Goal: Task Accomplishment & Management: Complete application form

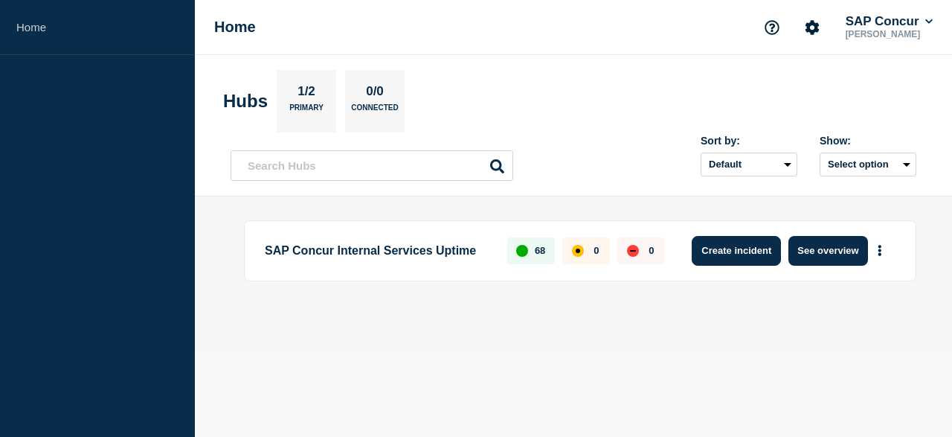
click at [734, 256] on button "Create incident" at bounding box center [736, 251] width 89 height 30
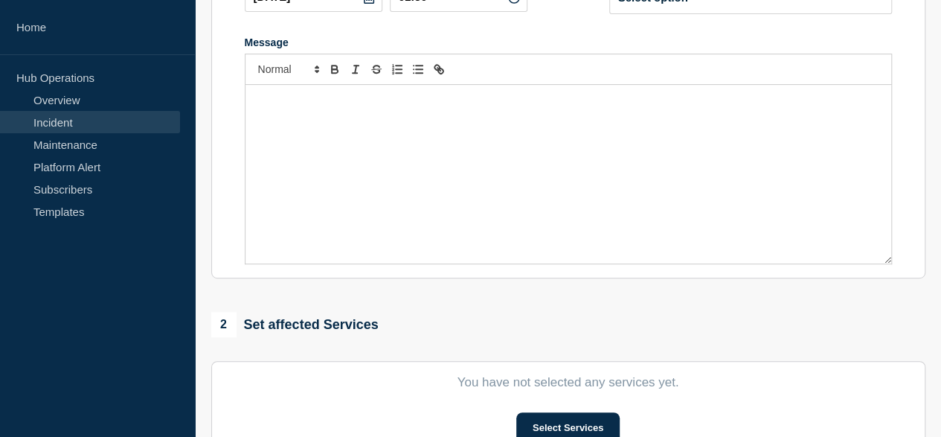
scroll to position [521, 0]
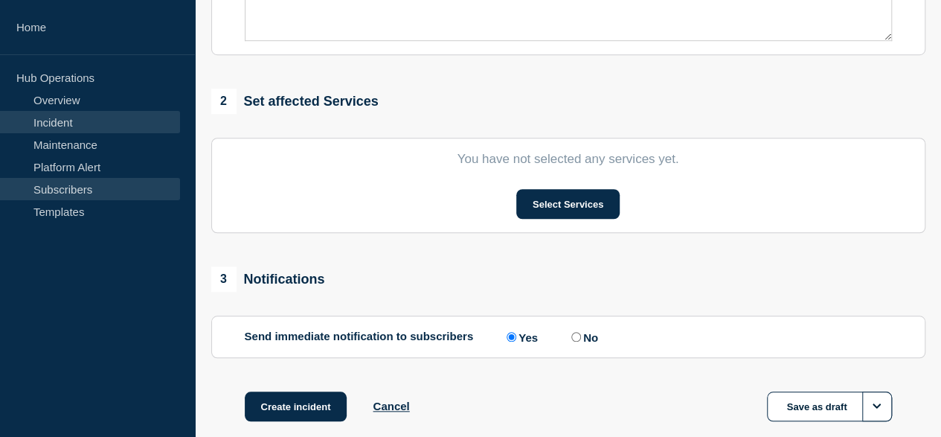
click at [74, 185] on link "Subscribers" at bounding box center [90, 189] width 180 height 22
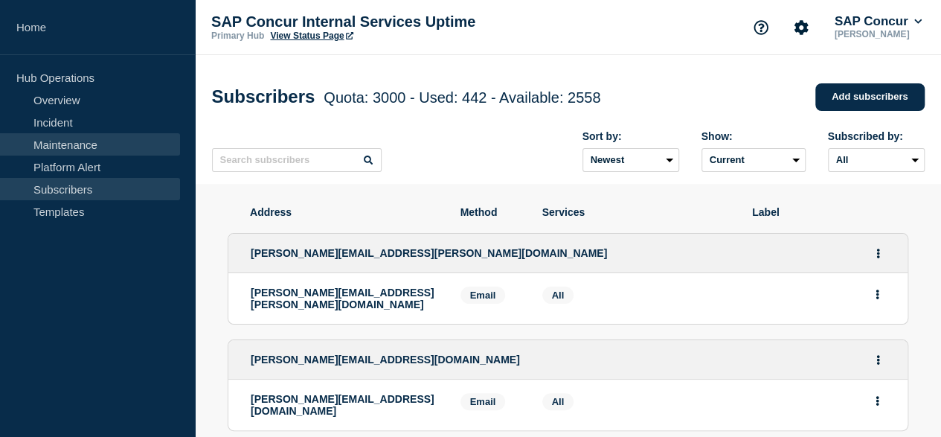
click at [58, 148] on link "Maintenance" at bounding box center [90, 144] width 180 height 22
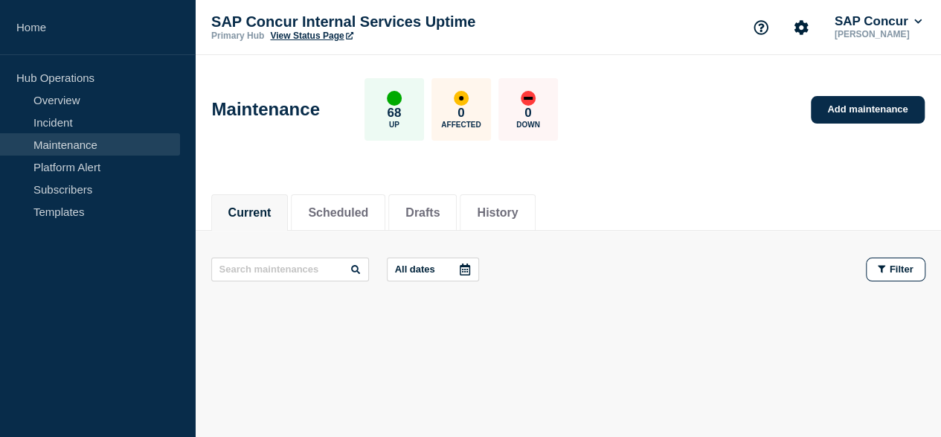
click at [309, 33] on link "View Status Page" at bounding box center [311, 36] width 83 height 10
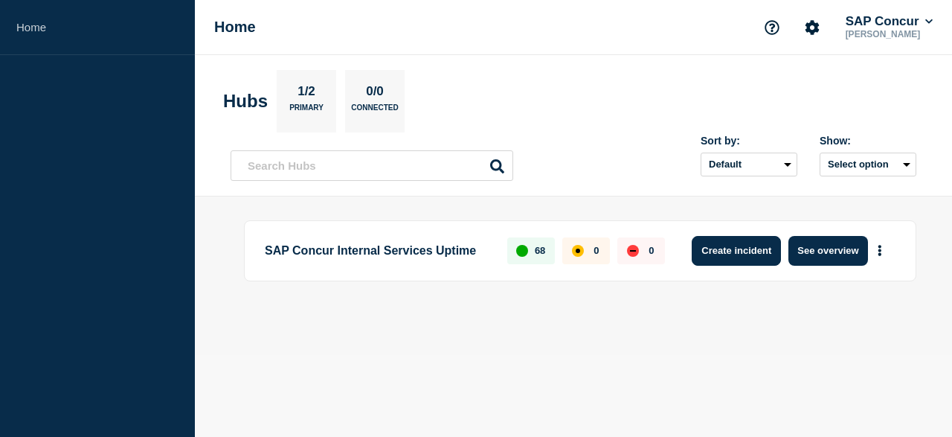
click at [722, 255] on button "Create incident" at bounding box center [736, 251] width 89 height 30
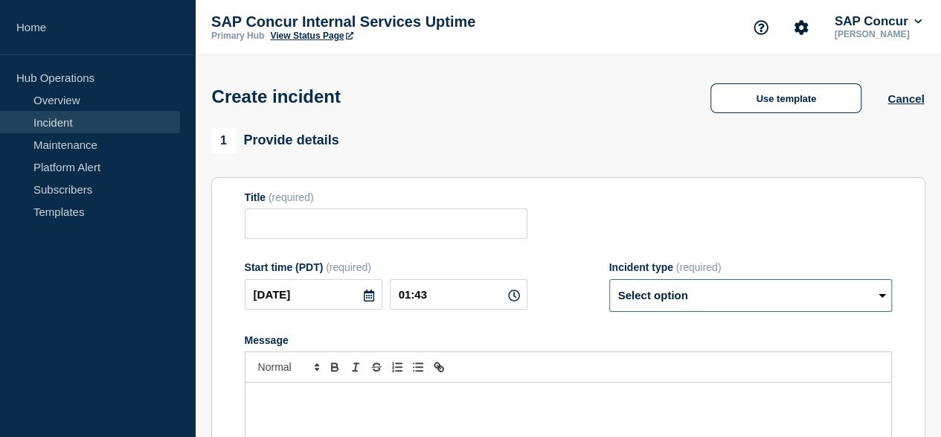
click at [880, 298] on select "Select option Investigating Identified Monitoring" at bounding box center [750, 295] width 283 height 33
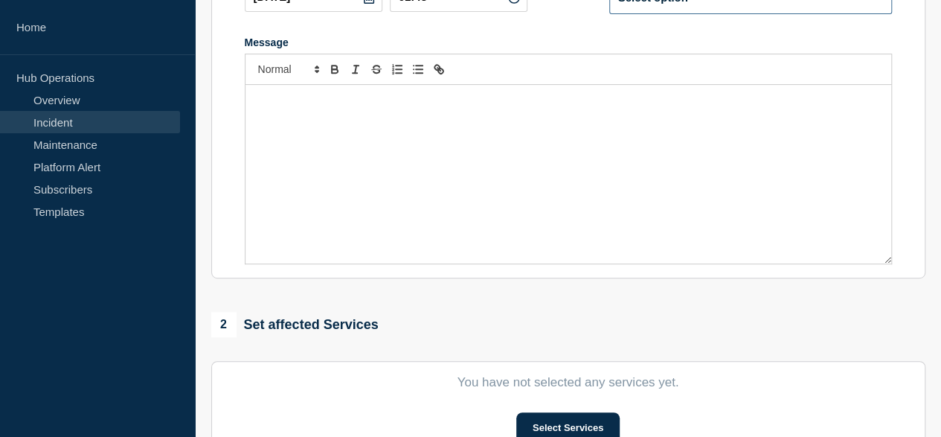
scroll to position [521, 0]
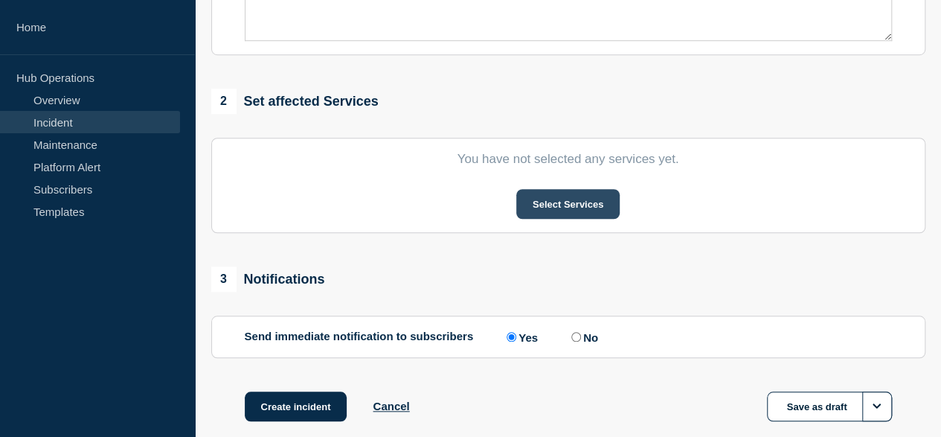
click at [564, 212] on button "Select Services" at bounding box center [567, 204] width 103 height 30
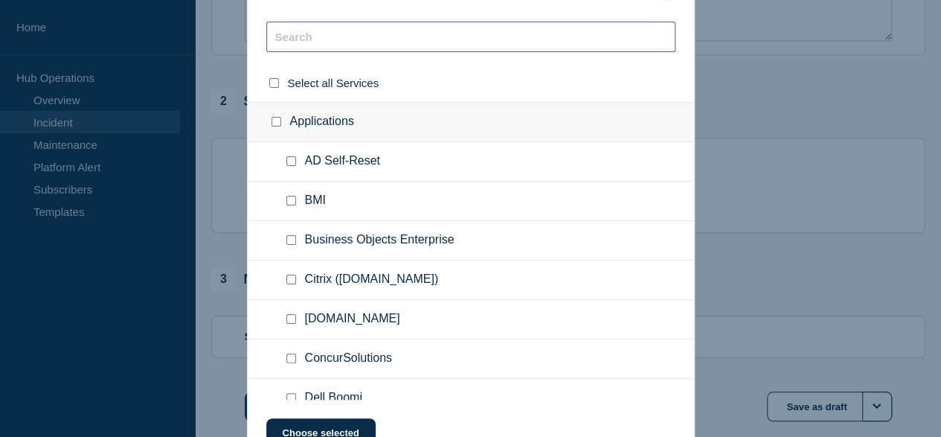
click at [350, 46] on input "text" at bounding box center [470, 37] width 409 height 31
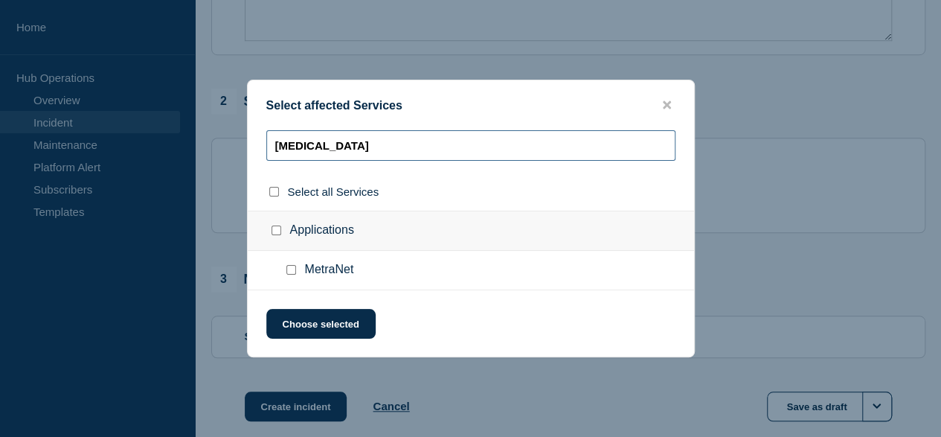
type input "[MEDICAL_DATA]"
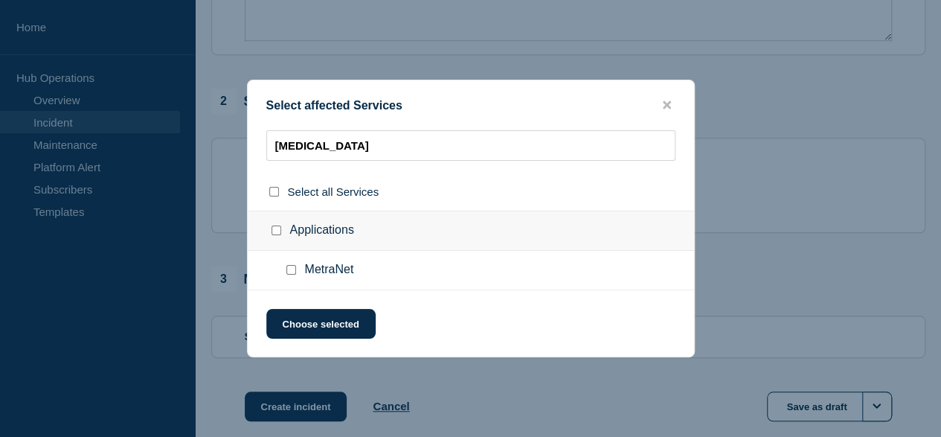
click at [386, 262] on ul "MetraNet" at bounding box center [471, 270] width 446 height 39
click at [295, 269] on div at bounding box center [294, 270] width 22 height 15
click at [292, 275] on div at bounding box center [294, 270] width 22 height 15
click at [273, 233] on input "Applications checkbox" at bounding box center [277, 230] width 10 height 10
checkbox input "true"
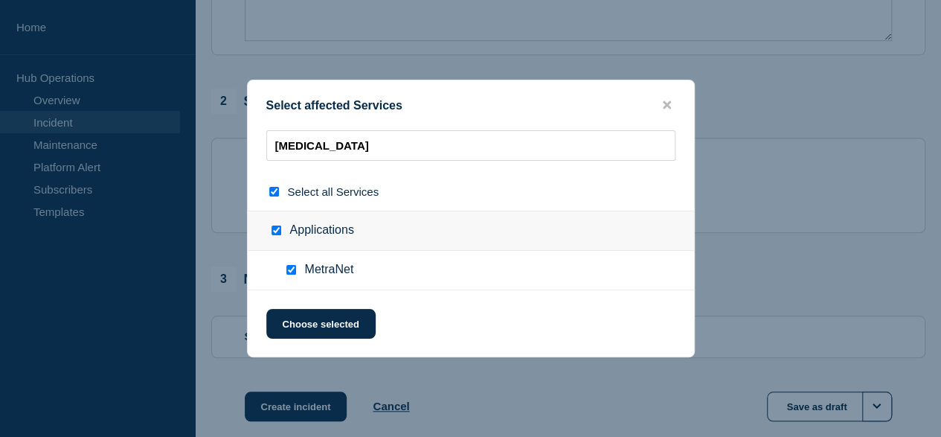
checkbox input "true"
click at [320, 321] on button "Choose selected" at bounding box center [320, 324] width 109 height 30
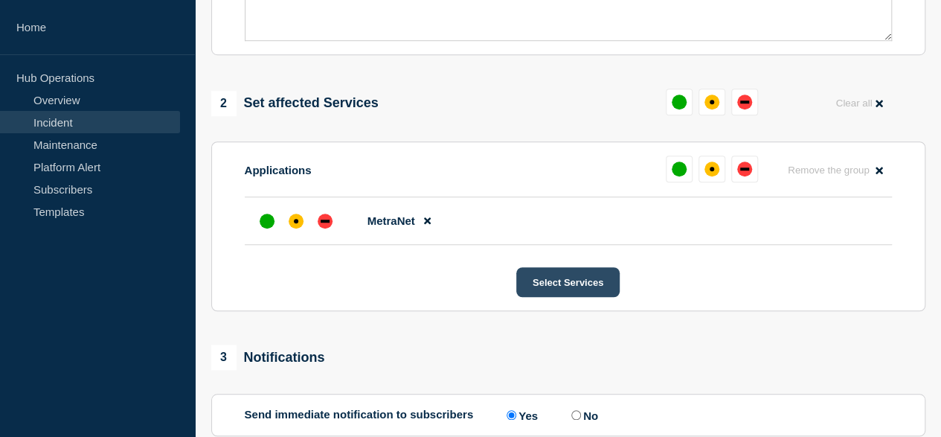
click at [547, 279] on button "Select Services" at bounding box center [567, 282] width 103 height 30
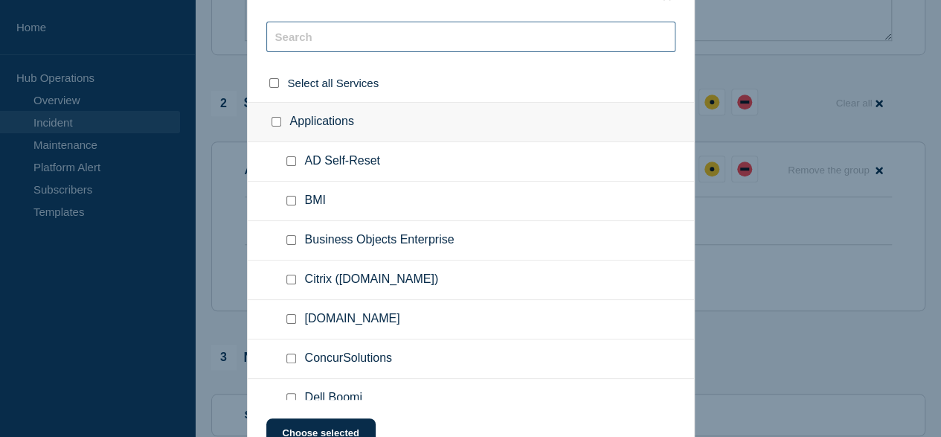
click at [344, 35] on input "text" at bounding box center [470, 37] width 409 height 31
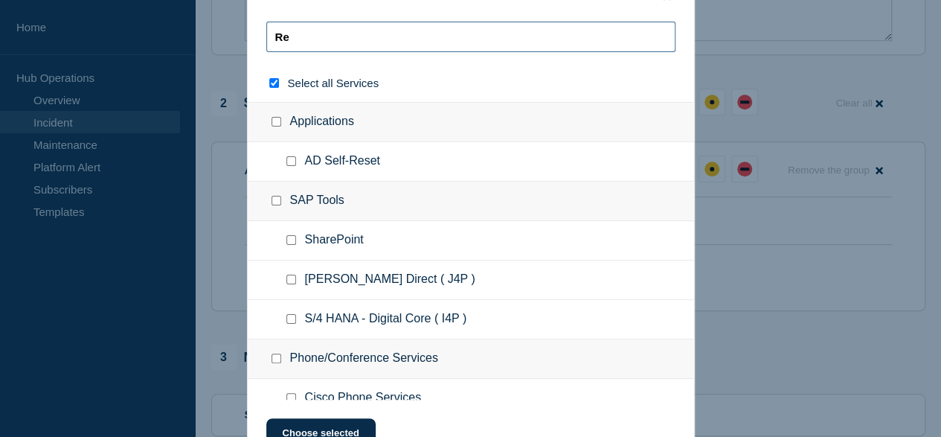
type input "Rev"
checkbox input "true"
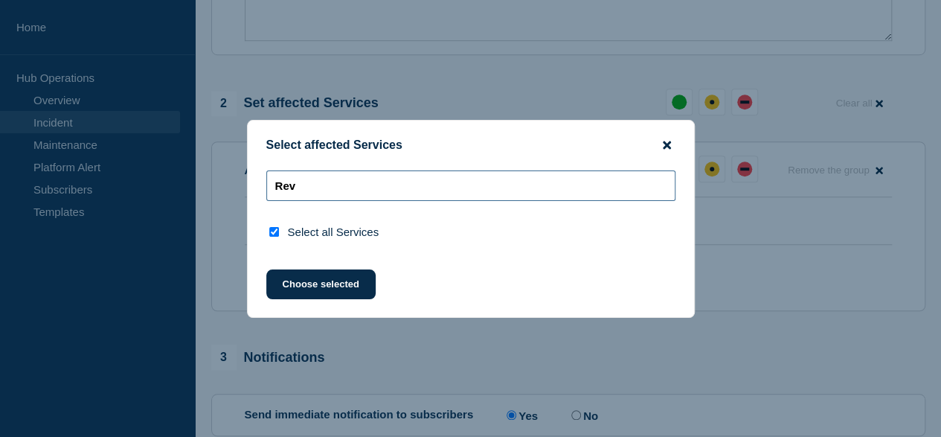
type input "Rev"
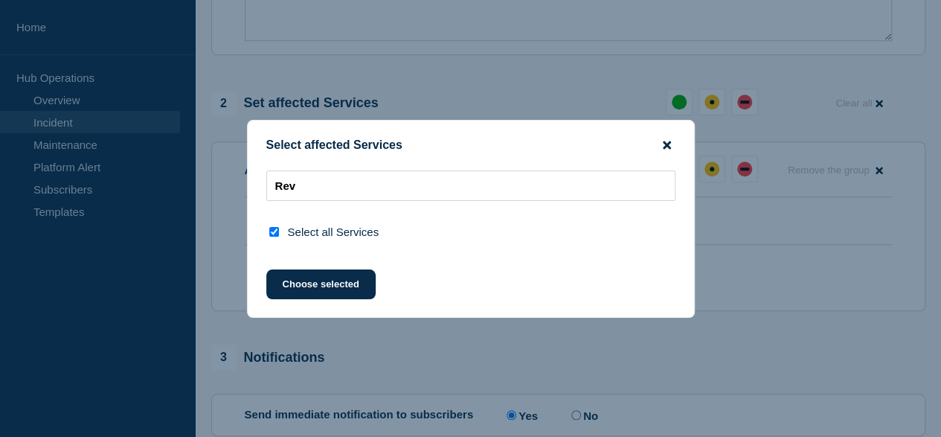
click at [667, 142] on icon "close button" at bounding box center [667, 145] width 8 height 12
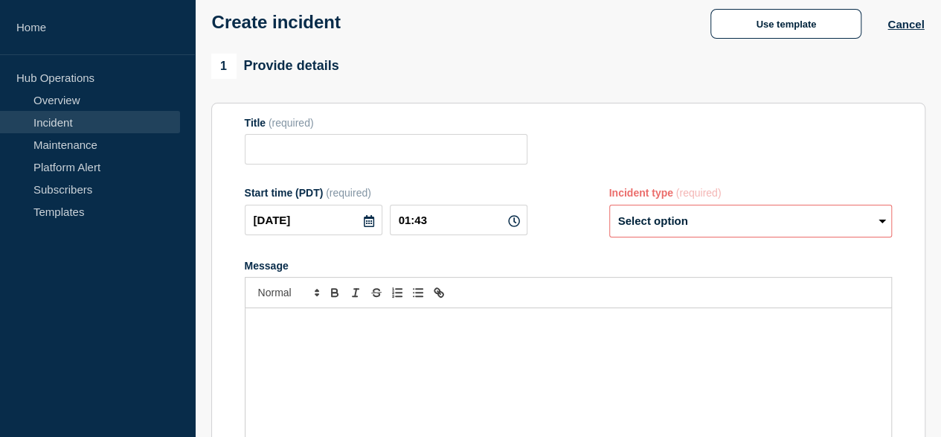
scroll to position [0, 0]
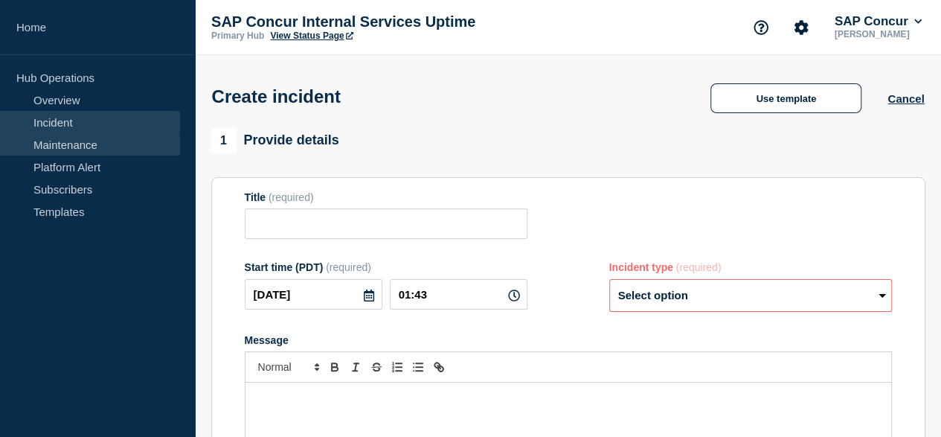
click at [62, 144] on link "Maintenance" at bounding box center [90, 144] width 180 height 22
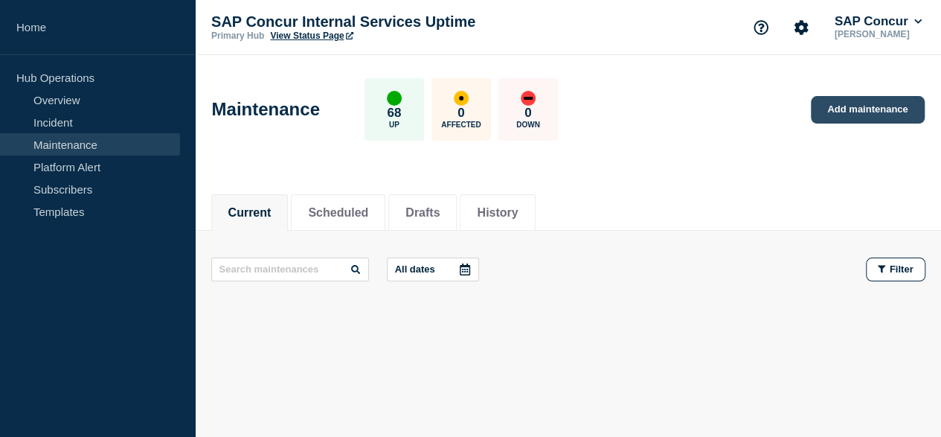
click at [841, 106] on link "Add maintenance" at bounding box center [867, 110] width 113 height 28
